Goal: Task Accomplishment & Management: Manage account settings

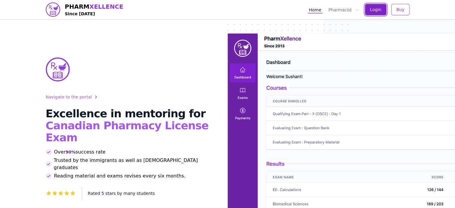
click at [375, 9] on span "Login" at bounding box center [375, 10] width 11 height 6
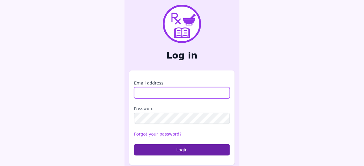
click at [173, 95] on input "Email address" at bounding box center [182, 92] width 96 height 11
type input "**********"
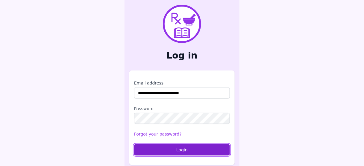
click at [182, 152] on button "Login" at bounding box center [182, 150] width 96 height 11
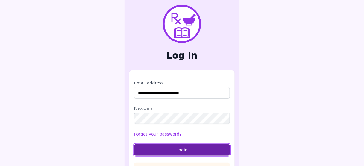
scroll to position [26, 0]
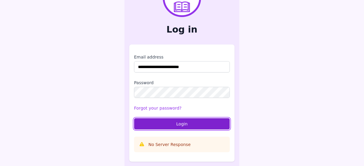
click at [179, 122] on button "Login" at bounding box center [182, 124] width 96 height 11
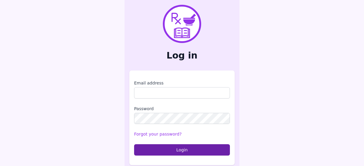
scroll to position [3, 0]
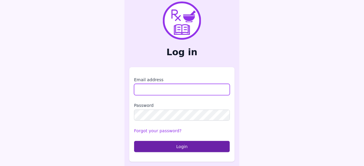
click at [162, 90] on input "Email address" at bounding box center [182, 89] width 96 height 11
type input "**********"
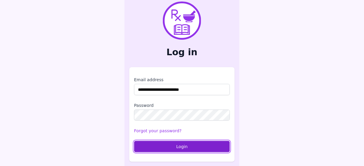
click at [177, 151] on button "Login" at bounding box center [182, 146] width 96 height 11
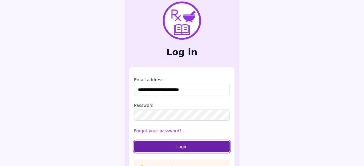
scroll to position [26, 0]
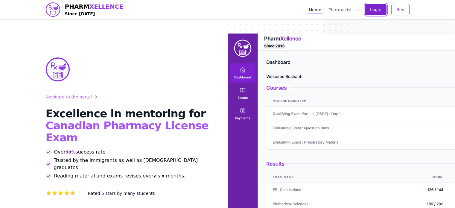
click at [387, 9] on button "Login" at bounding box center [376, 9] width 22 height 11
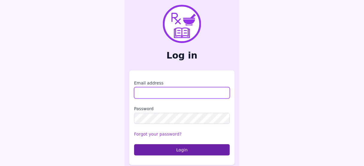
click at [166, 90] on input "Email address" at bounding box center [182, 92] width 96 height 11
type input "**********"
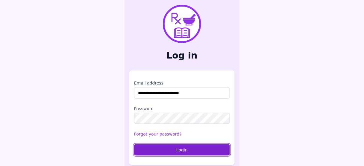
click at [180, 149] on button "Login" at bounding box center [182, 150] width 96 height 11
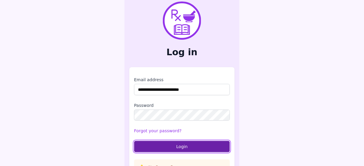
scroll to position [26, 0]
